Goal: Check status

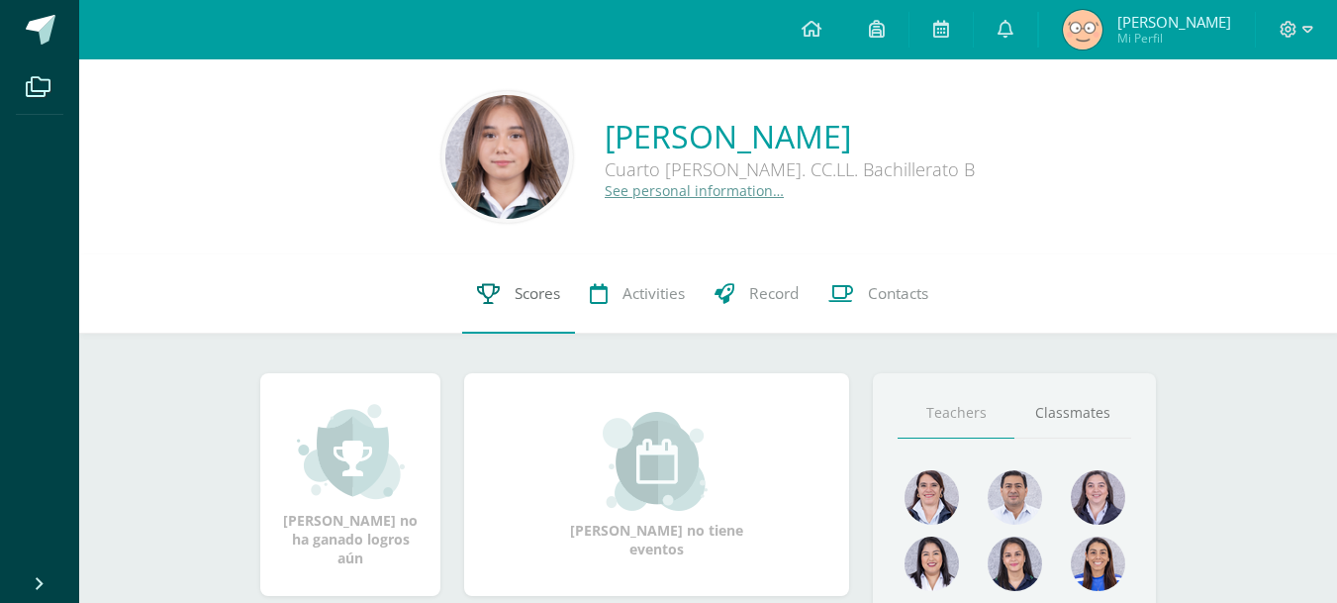
click at [522, 300] on span "Scores" at bounding box center [538, 293] width 46 height 21
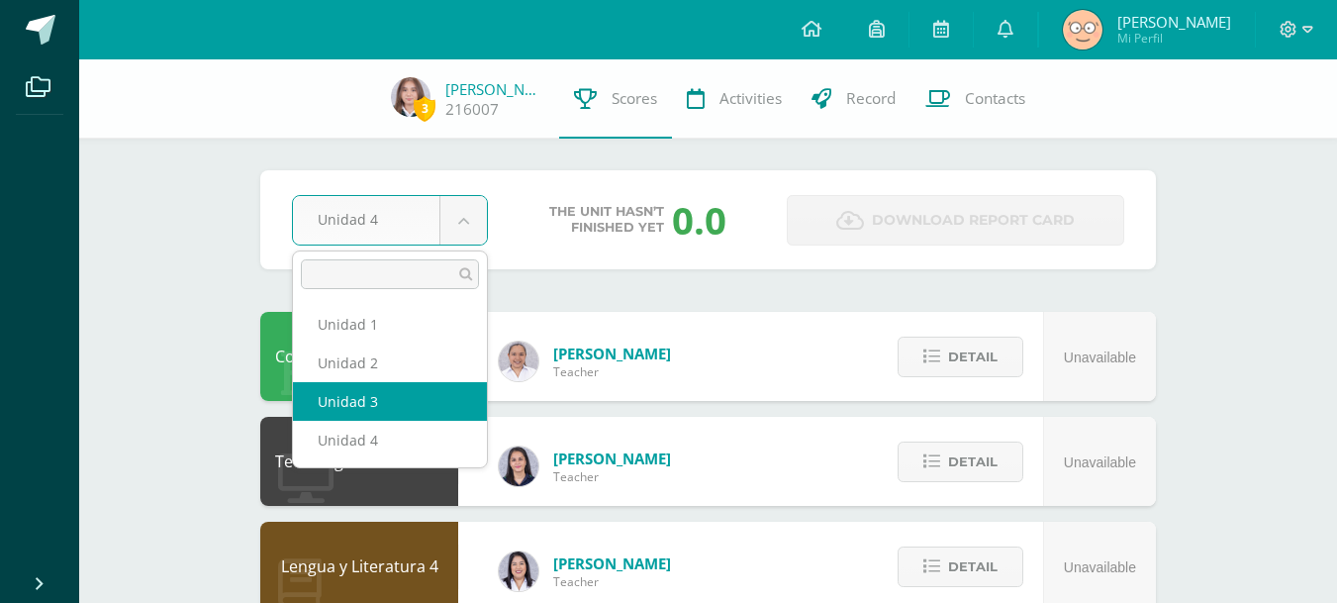
select select "Unidad 3"
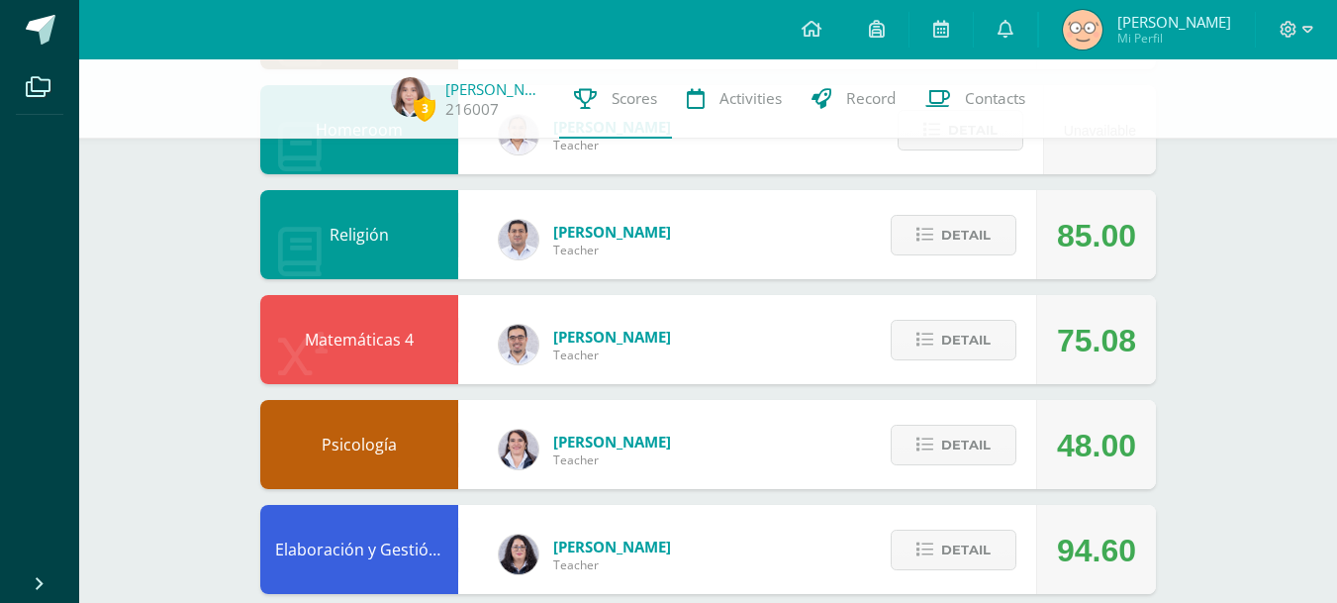
scroll to position [540, 0]
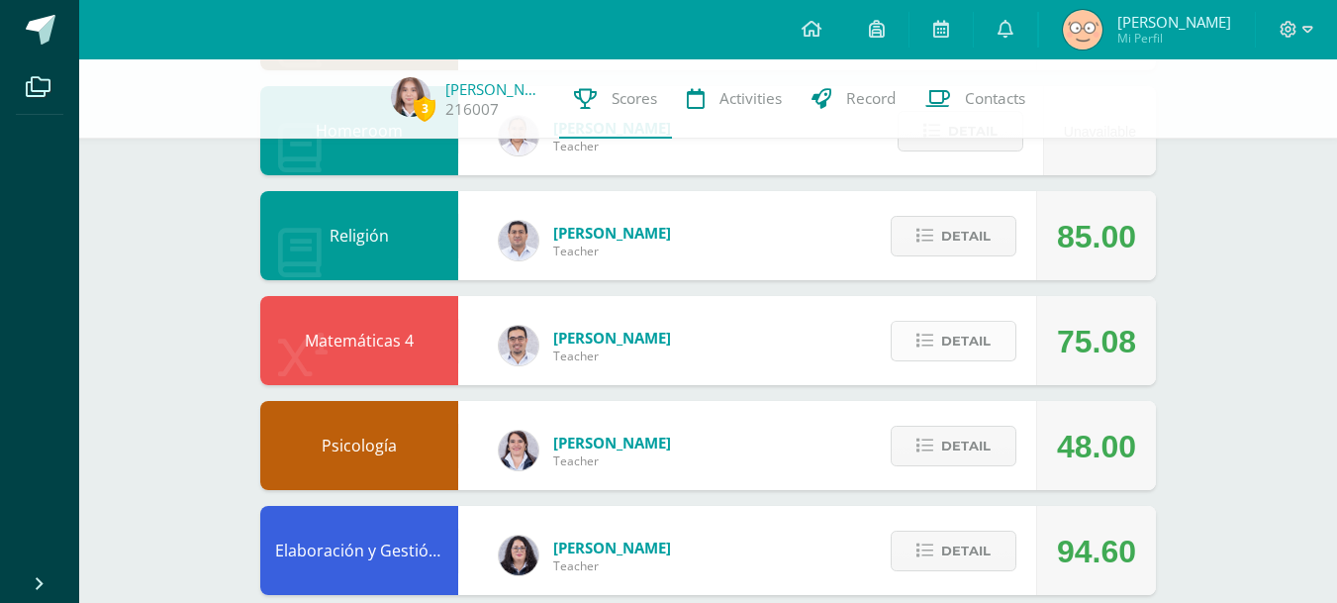
click at [914, 340] on button "Detail" at bounding box center [954, 341] width 126 height 41
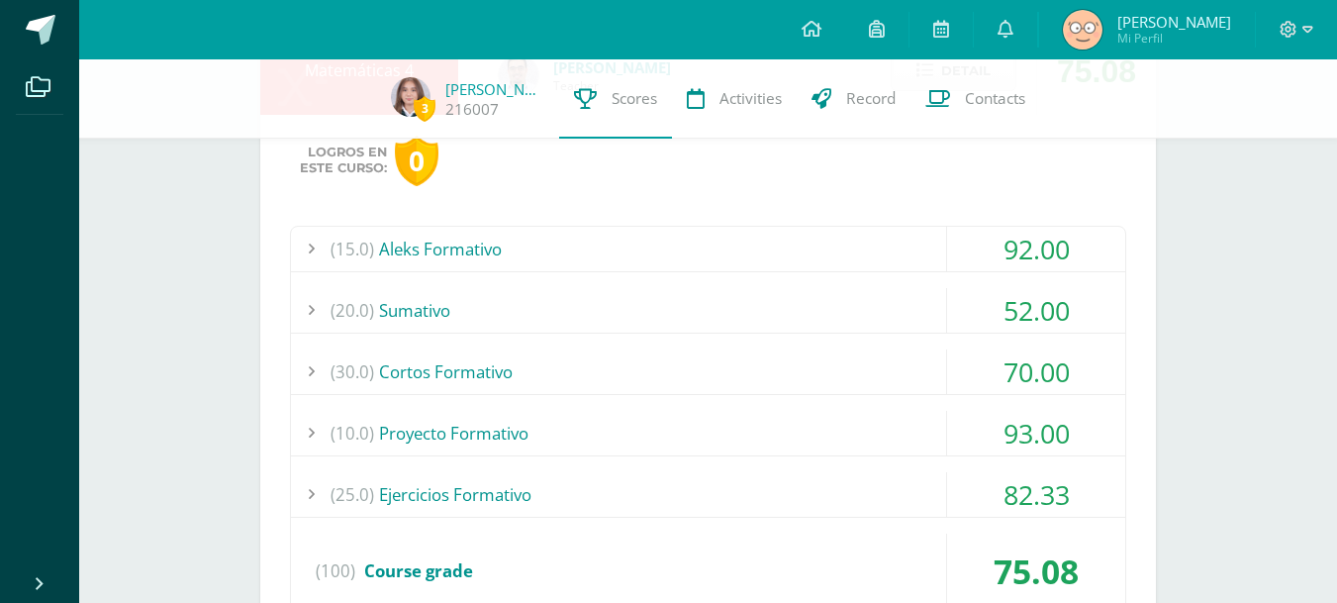
scroll to position [809, 0]
click at [336, 238] on span "(15.0)" at bounding box center [353, 251] width 44 height 45
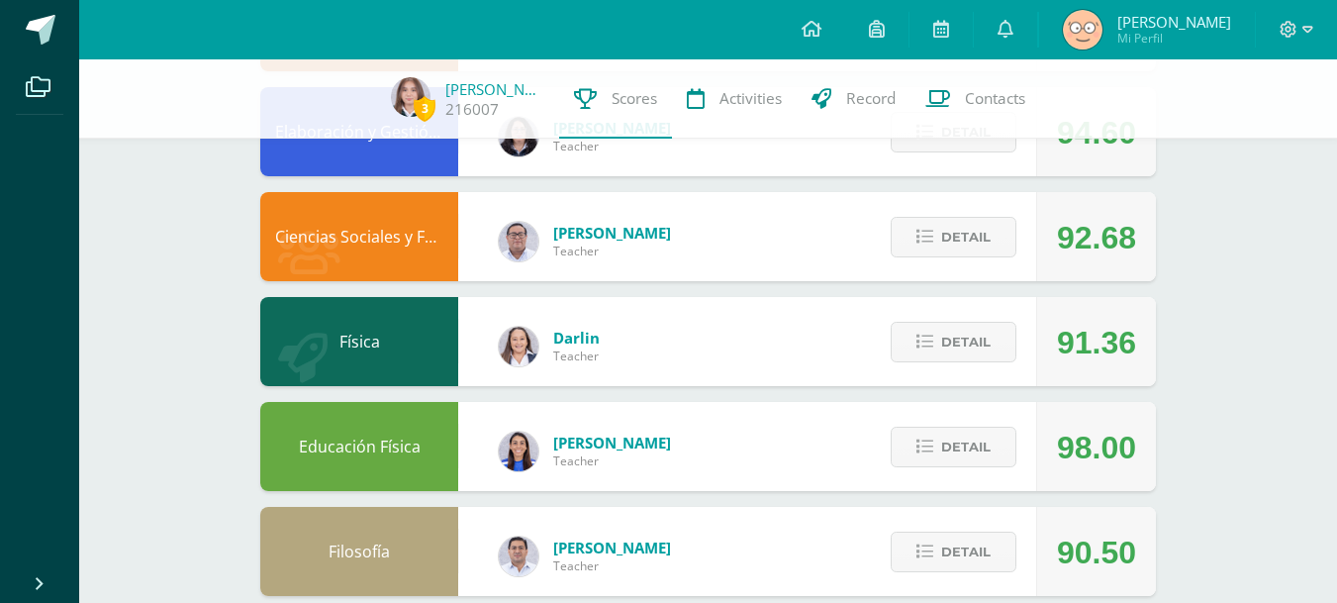
scroll to position [1935, 0]
